Goal: Task Accomplishment & Management: Complete application form

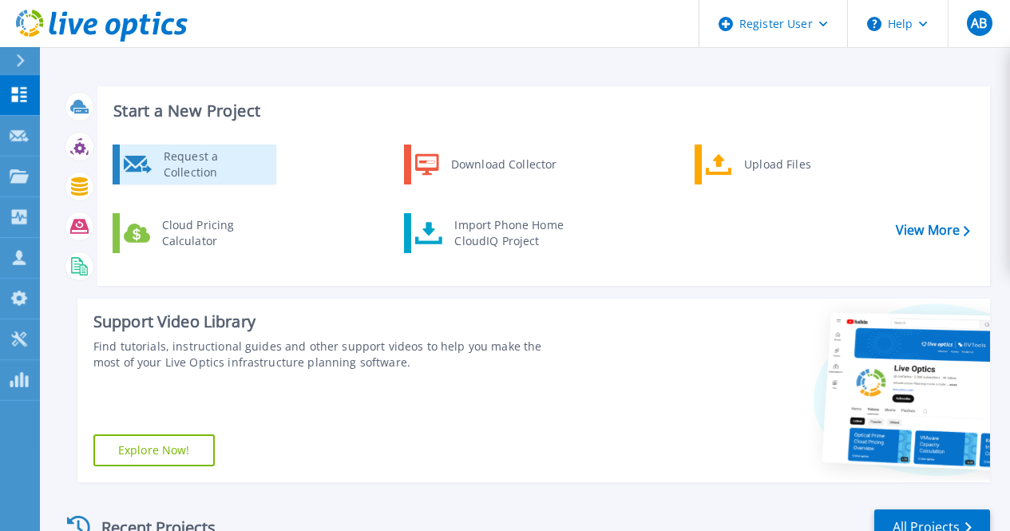
click at [228, 156] on div "Request a Collection" at bounding box center [214, 164] width 117 height 32
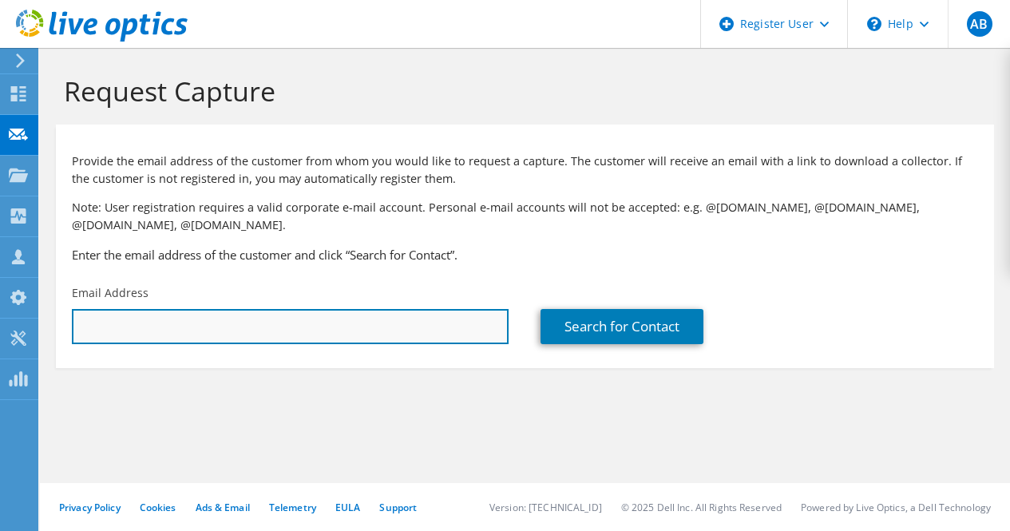
click at [380, 342] on input "text" at bounding box center [290, 326] width 437 height 35
paste input "cgbaugh@pnbon.com;"
type input "cgbaugh@pnbon.com"
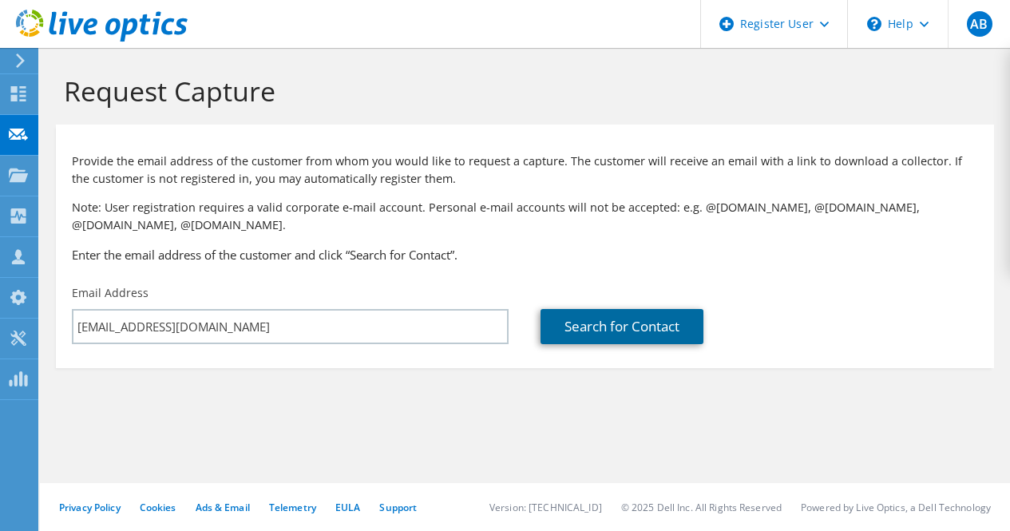
click at [617, 321] on link "Search for Contact" at bounding box center [621, 326] width 163 height 35
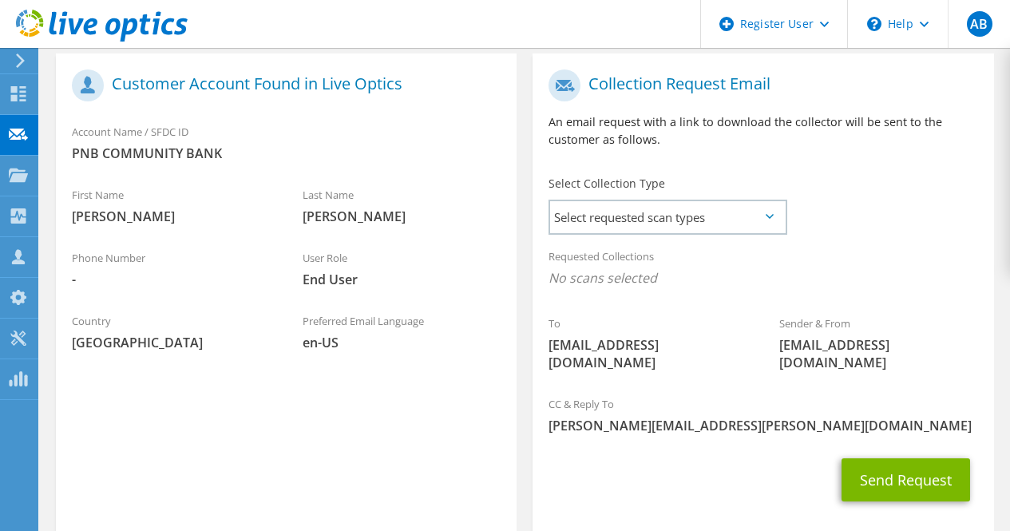
scroll to position [337, 0]
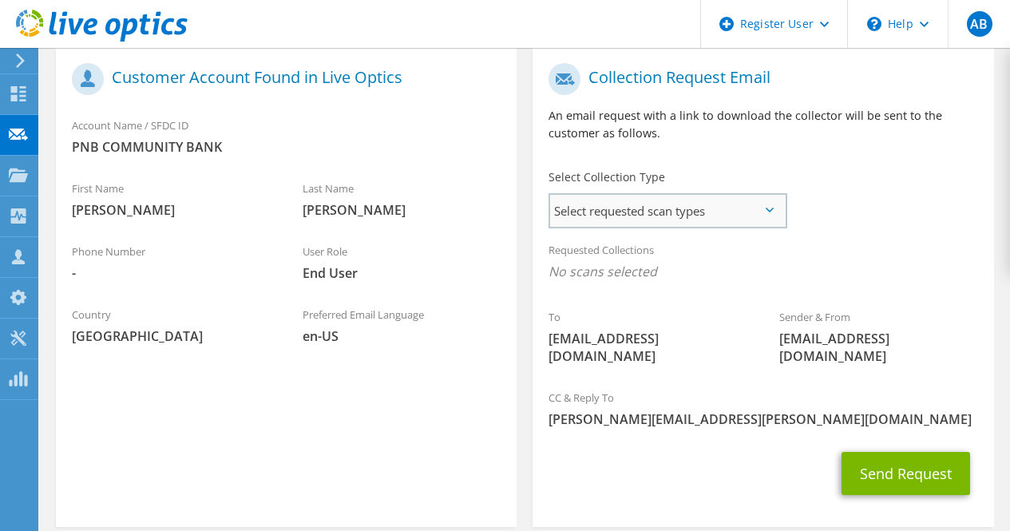
click at [706, 224] on span "Select requested scan types" at bounding box center [667, 211] width 235 height 32
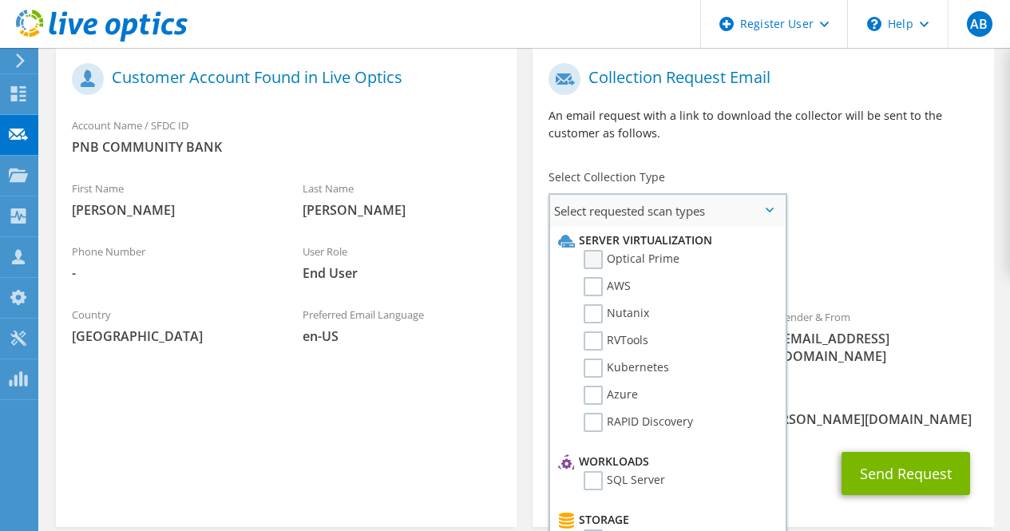
click at [640, 263] on label "Optical Prime" at bounding box center [632, 259] width 96 height 19
click at [0, 0] on input "Optical Prime" at bounding box center [0, 0] width 0 height 0
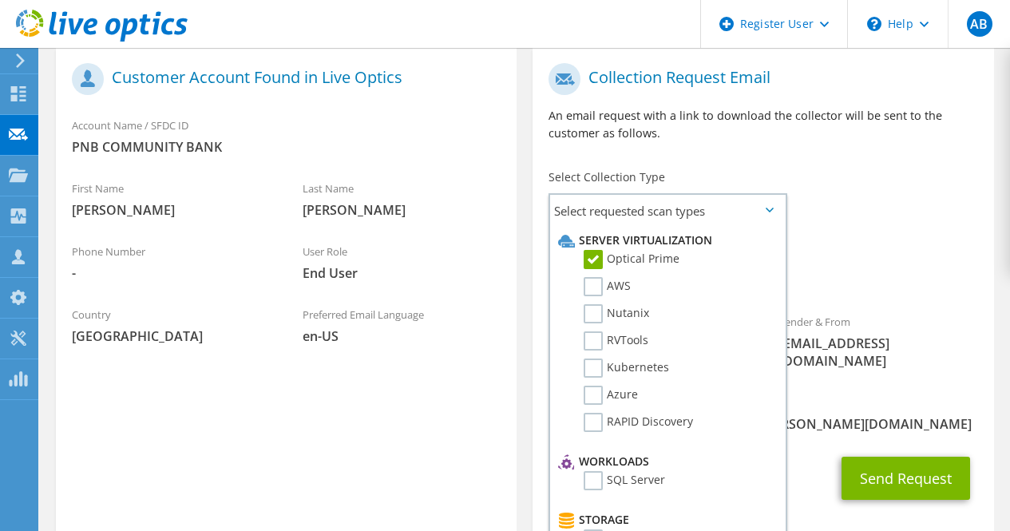
click at [880, 263] on span "Optical Prime" at bounding box center [762, 276] width 429 height 26
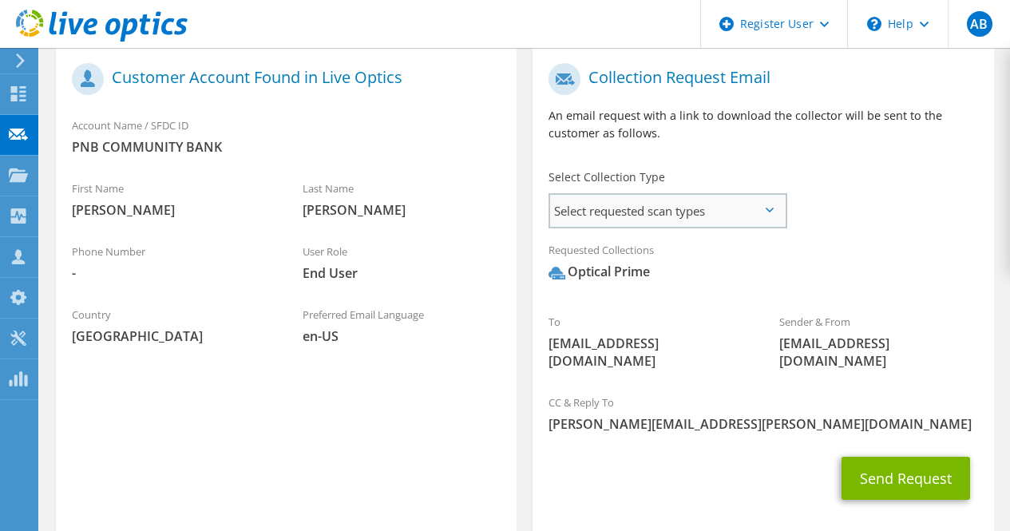
click at [726, 214] on span "Select requested scan types" at bounding box center [667, 211] width 235 height 32
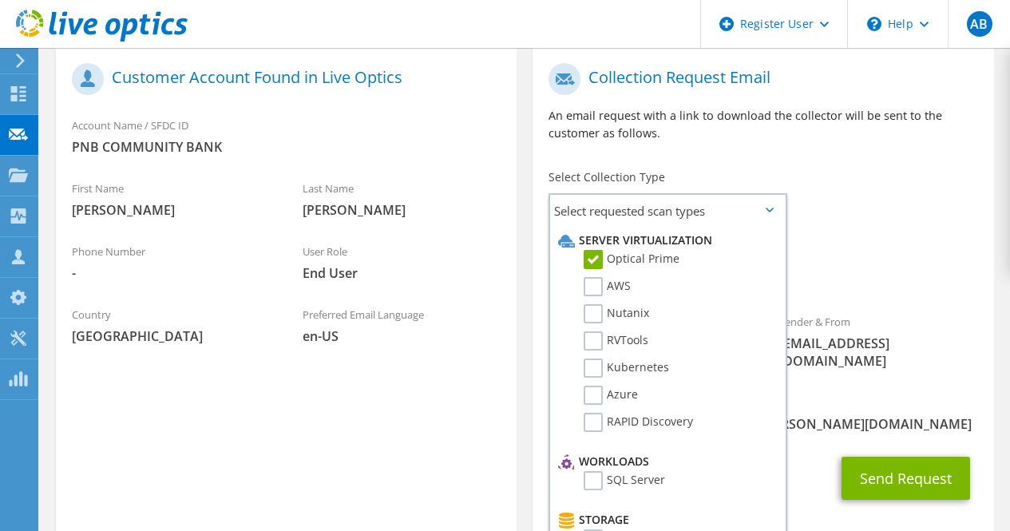
click at [896, 272] on span "Optical Prime" at bounding box center [762, 276] width 429 height 26
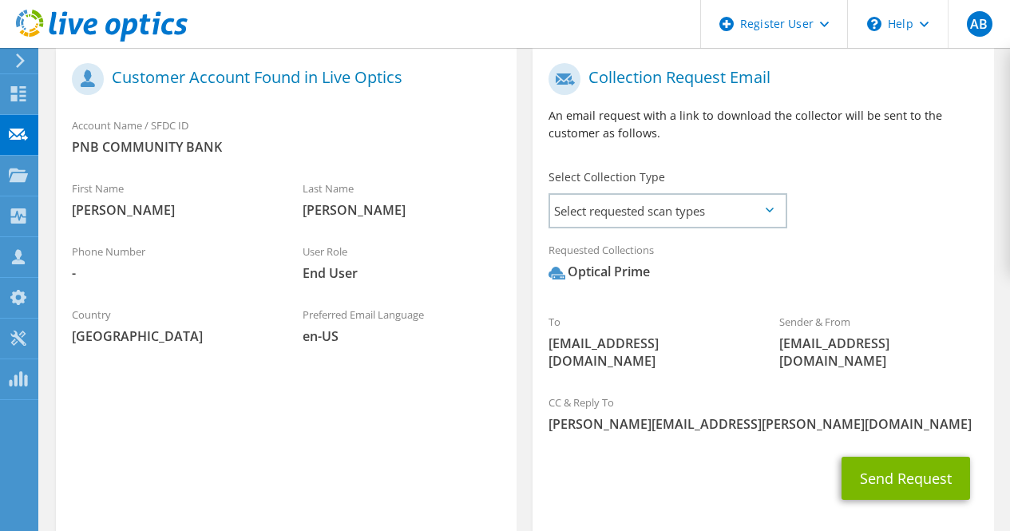
scroll to position [401, 0]
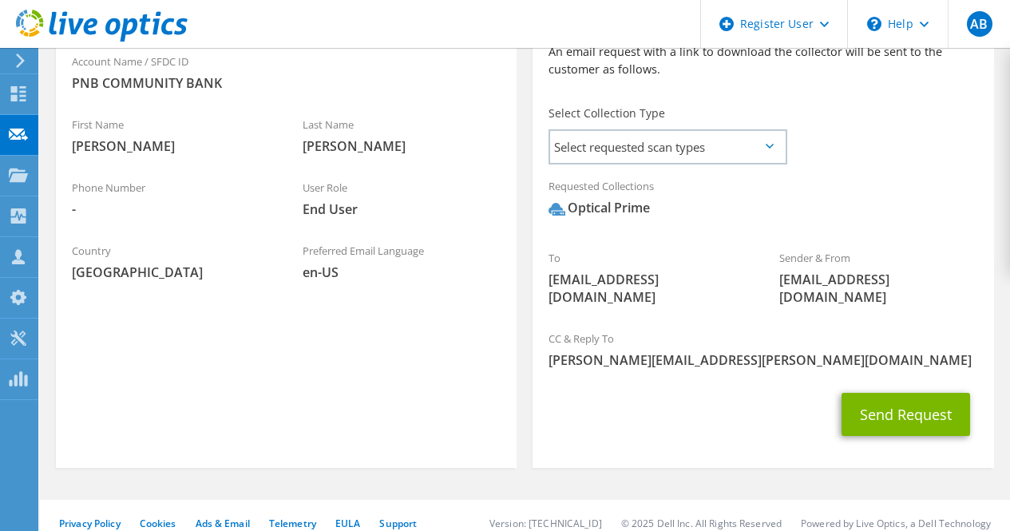
click at [768, 146] on icon at bounding box center [770, 146] width 8 height 5
click at [766, 150] on span "Select requested scan types" at bounding box center [667, 147] width 235 height 32
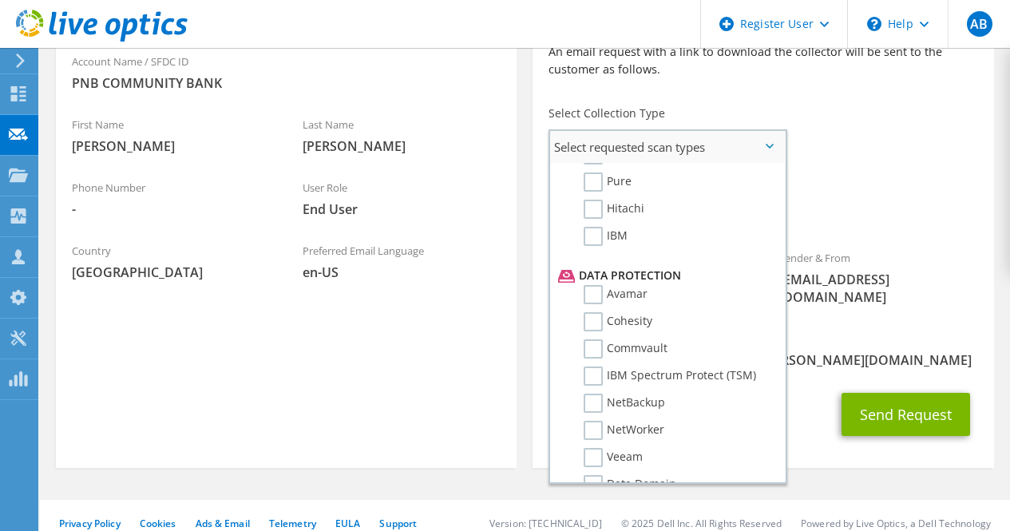
scroll to position [705, 0]
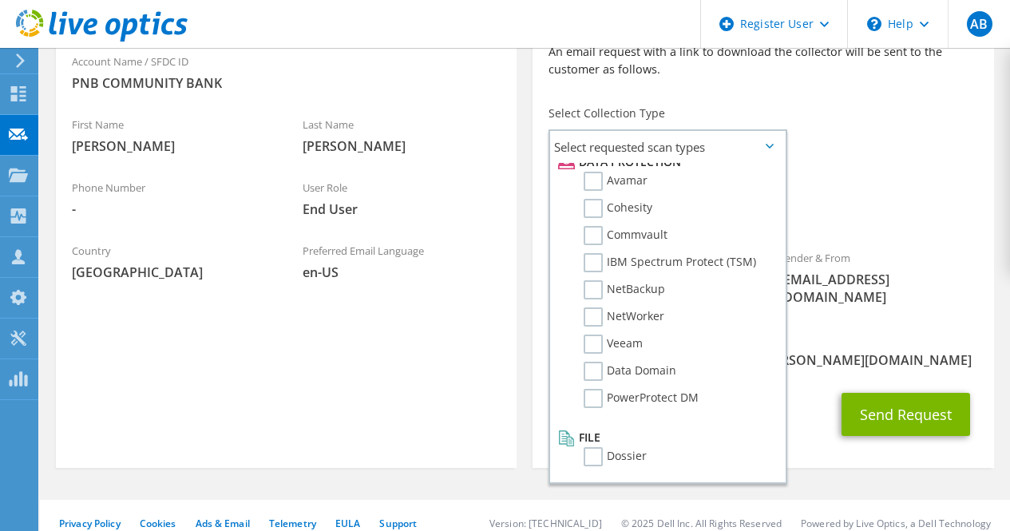
drag, startPoint x: 876, startPoint y: 262, endPoint x: 873, endPoint y: 434, distance: 172.5
click at [873, 434] on section "Collection Request Email An email request with a link to download the collector…" at bounding box center [762, 225] width 461 height 485
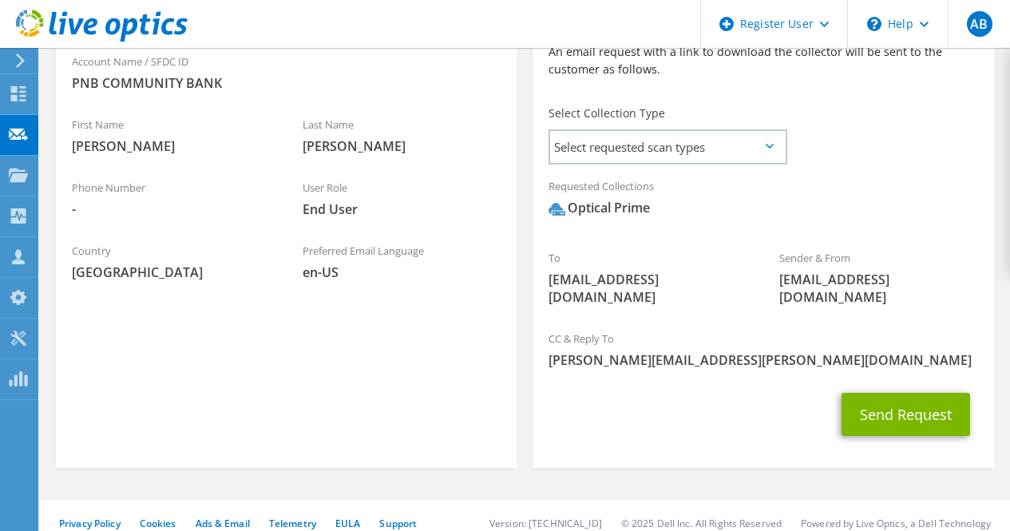
click at [873, 434] on section "Collection Request Email An email request with a link to download the collector…" at bounding box center [762, 225] width 461 height 485
click at [873, 423] on div "Send Request" at bounding box center [762, 414] width 461 height 59
click at [865, 403] on button "Send Request" at bounding box center [905, 414] width 129 height 43
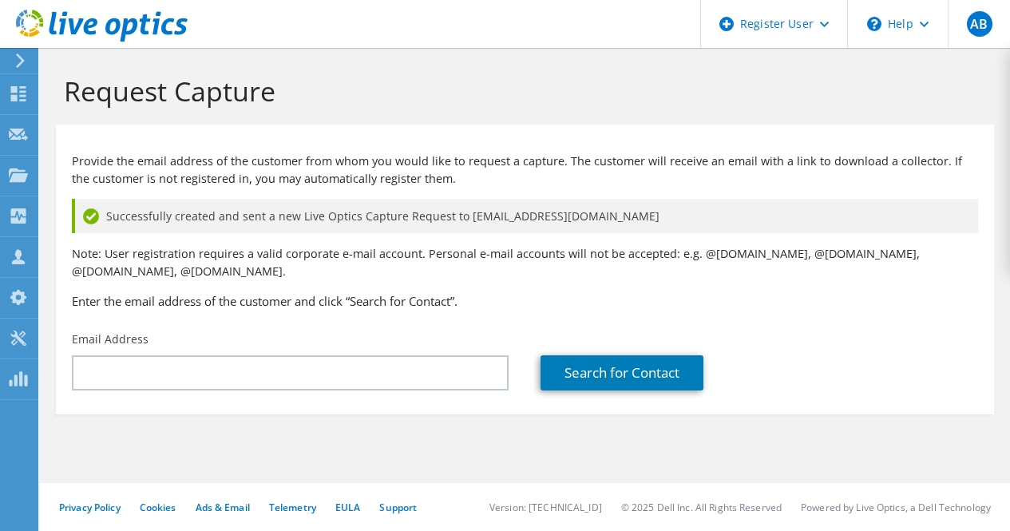
click at [526, 275] on p "Note: User registration requires a valid corporate e-mail account. Personal e-m…" at bounding box center [525, 262] width 906 height 35
click at [977, 428] on section "Request Capture Provide the email address of the customer from whom you would l…" at bounding box center [525, 271] width 970 height 446
click at [940, 370] on div "Search for Contact" at bounding box center [758, 372] width 437 height 35
click at [975, 440] on section "Request Capture Provide the email address of the customer from whom you would l…" at bounding box center [525, 271] width 970 height 446
click at [978, 381] on div "Search for Contact" at bounding box center [758, 360] width 469 height 75
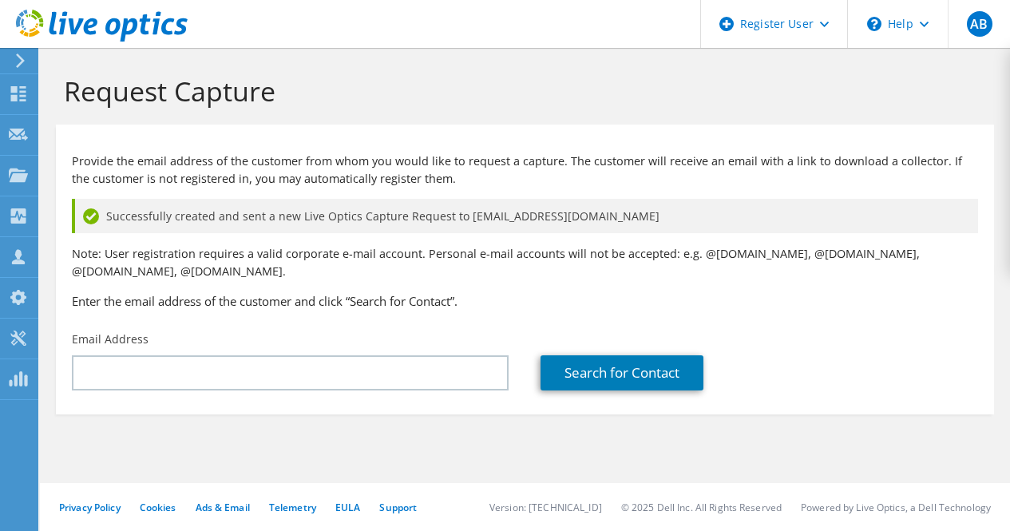
click at [988, 424] on section "Request Capture Provide the email address of the customer from whom you would l…" at bounding box center [525, 271] width 970 height 446
